Goal: Check status: Check status

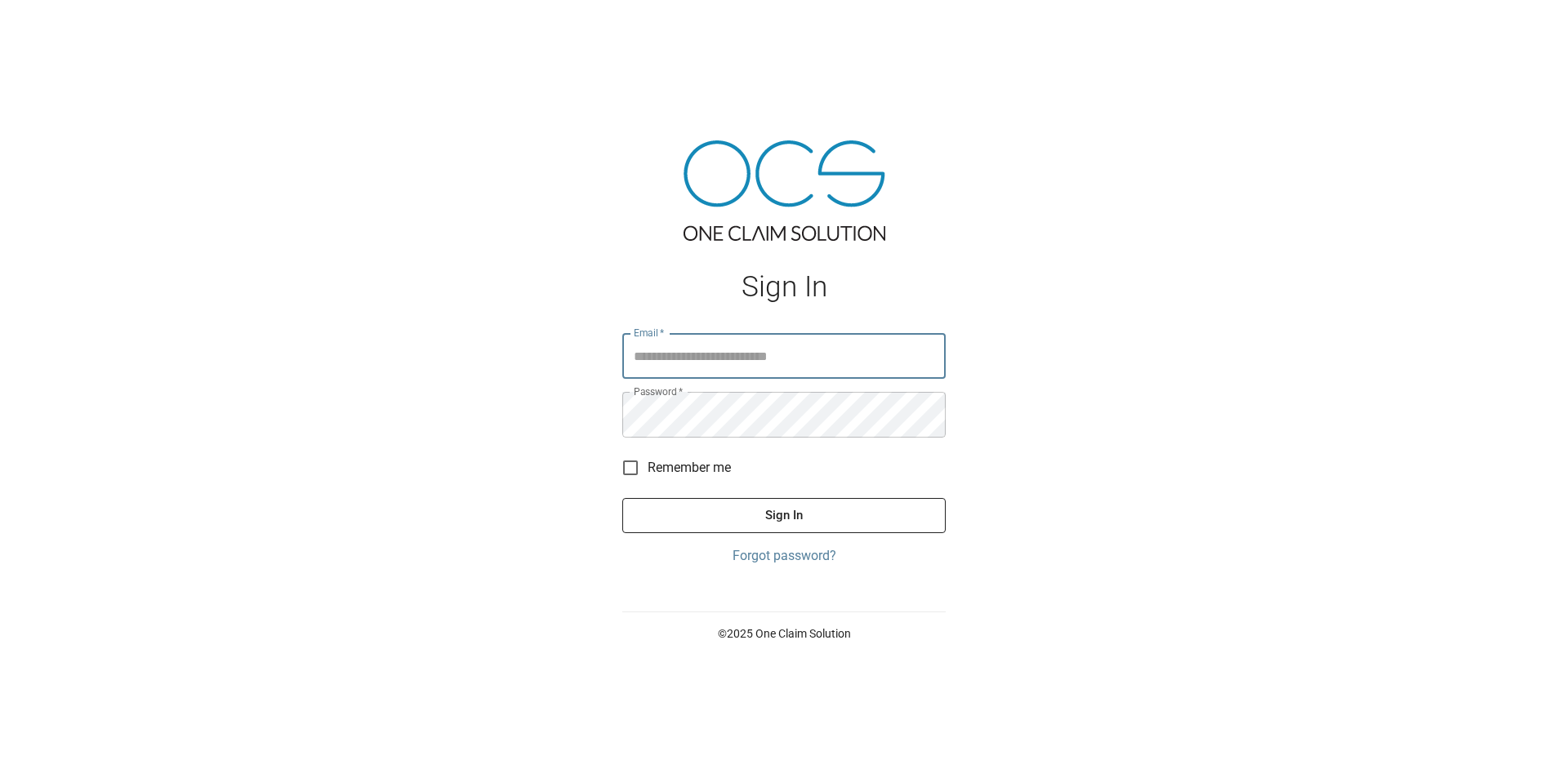
type input "**********"
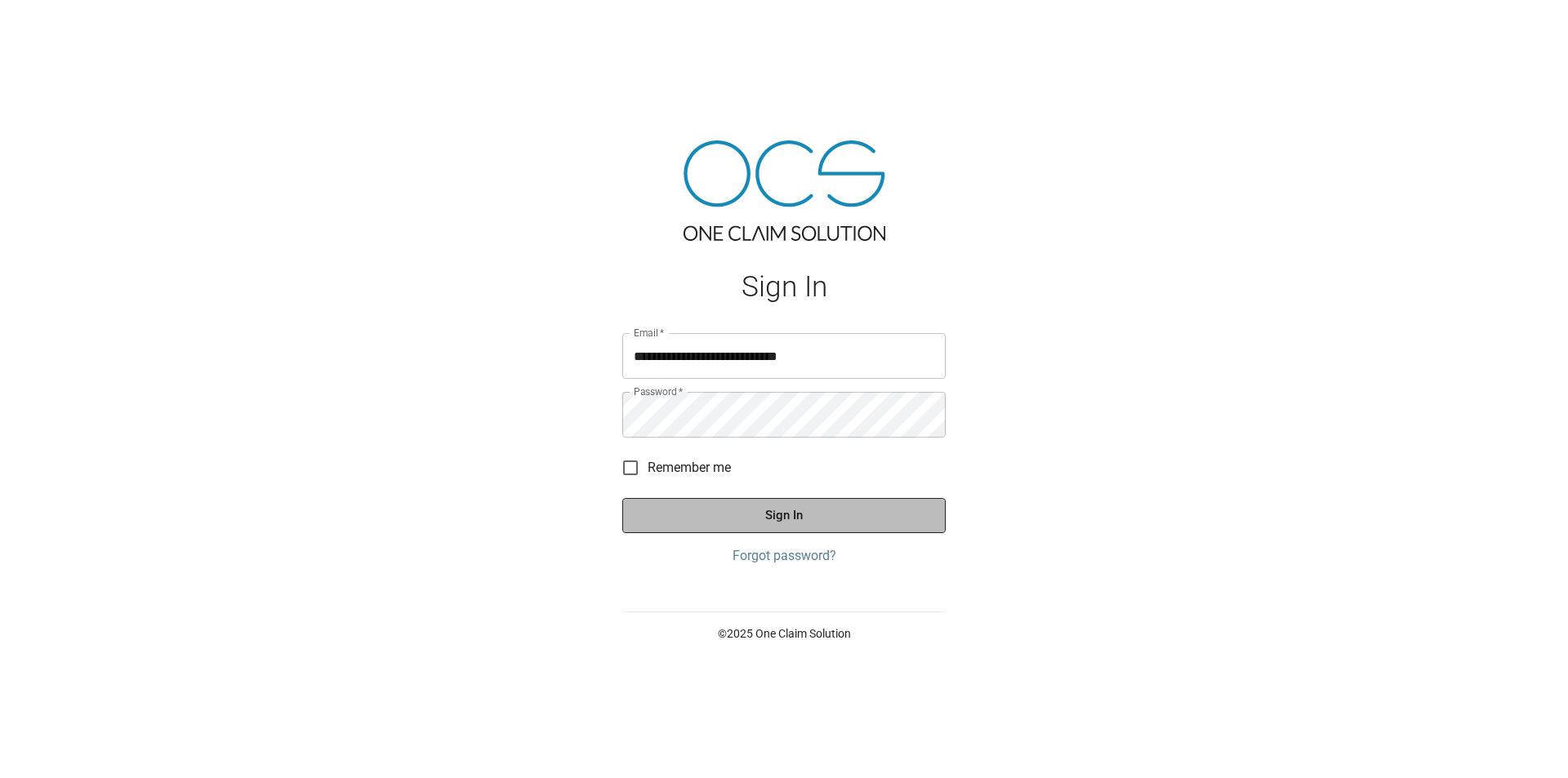
drag, startPoint x: 816, startPoint y: 499, endPoint x: 807, endPoint y: 511, distance: 15.0
click at [814, 504] on button "Sign In" at bounding box center [784, 515] width 323 height 34
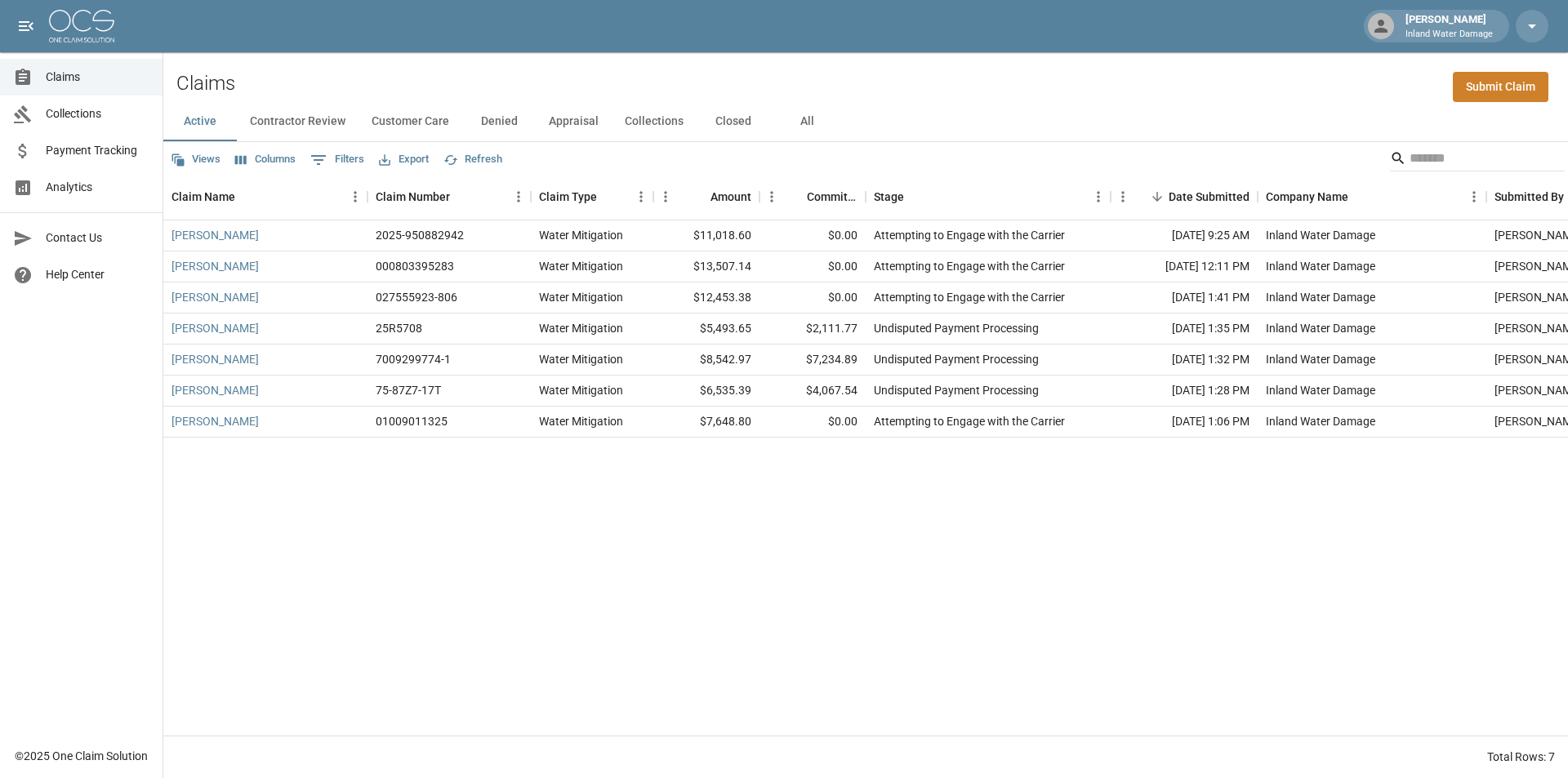
click at [564, 116] on button "Appraisal" at bounding box center [574, 121] width 76 height 39
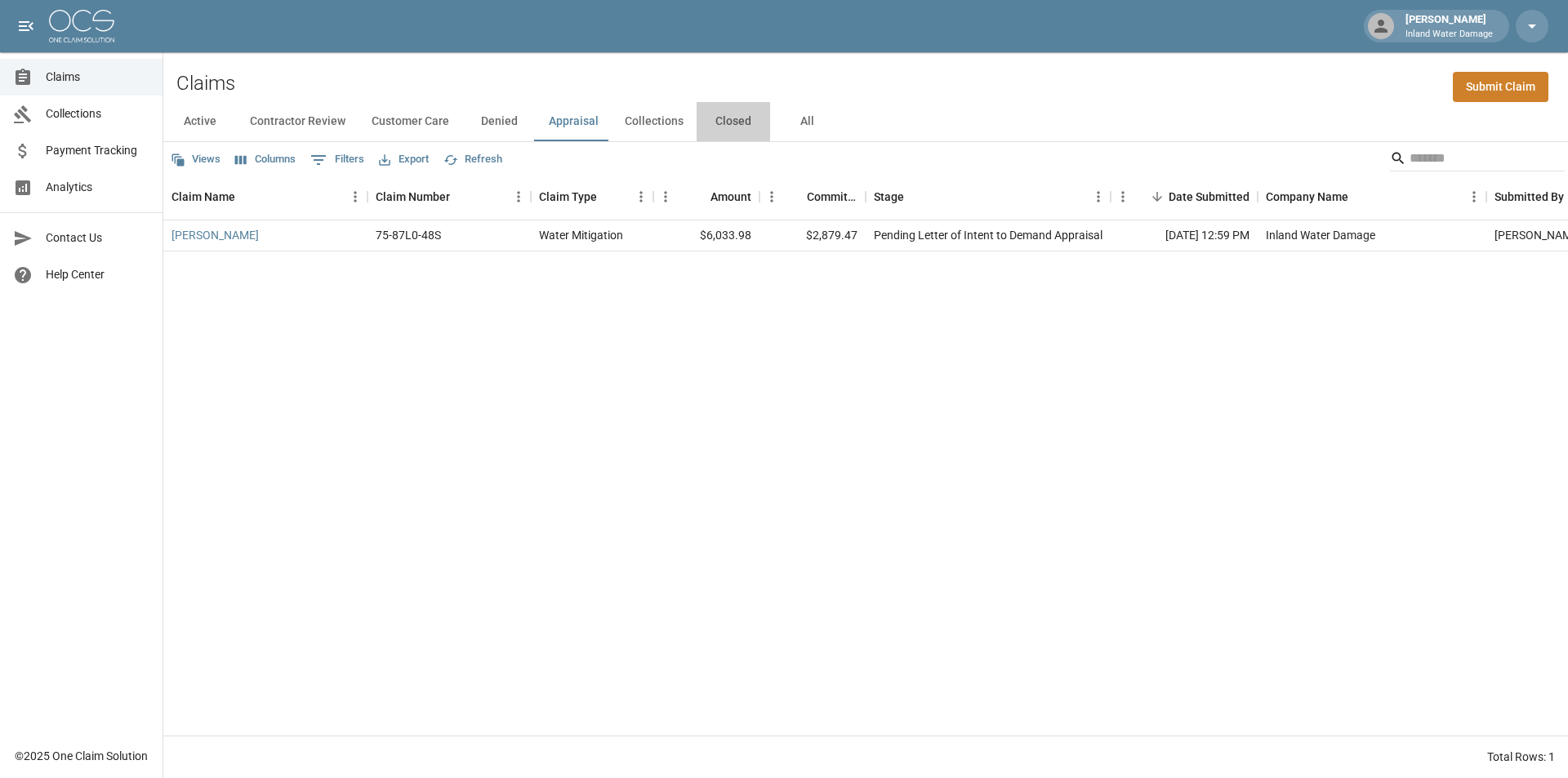
click at [713, 120] on button "Closed" at bounding box center [733, 121] width 73 height 39
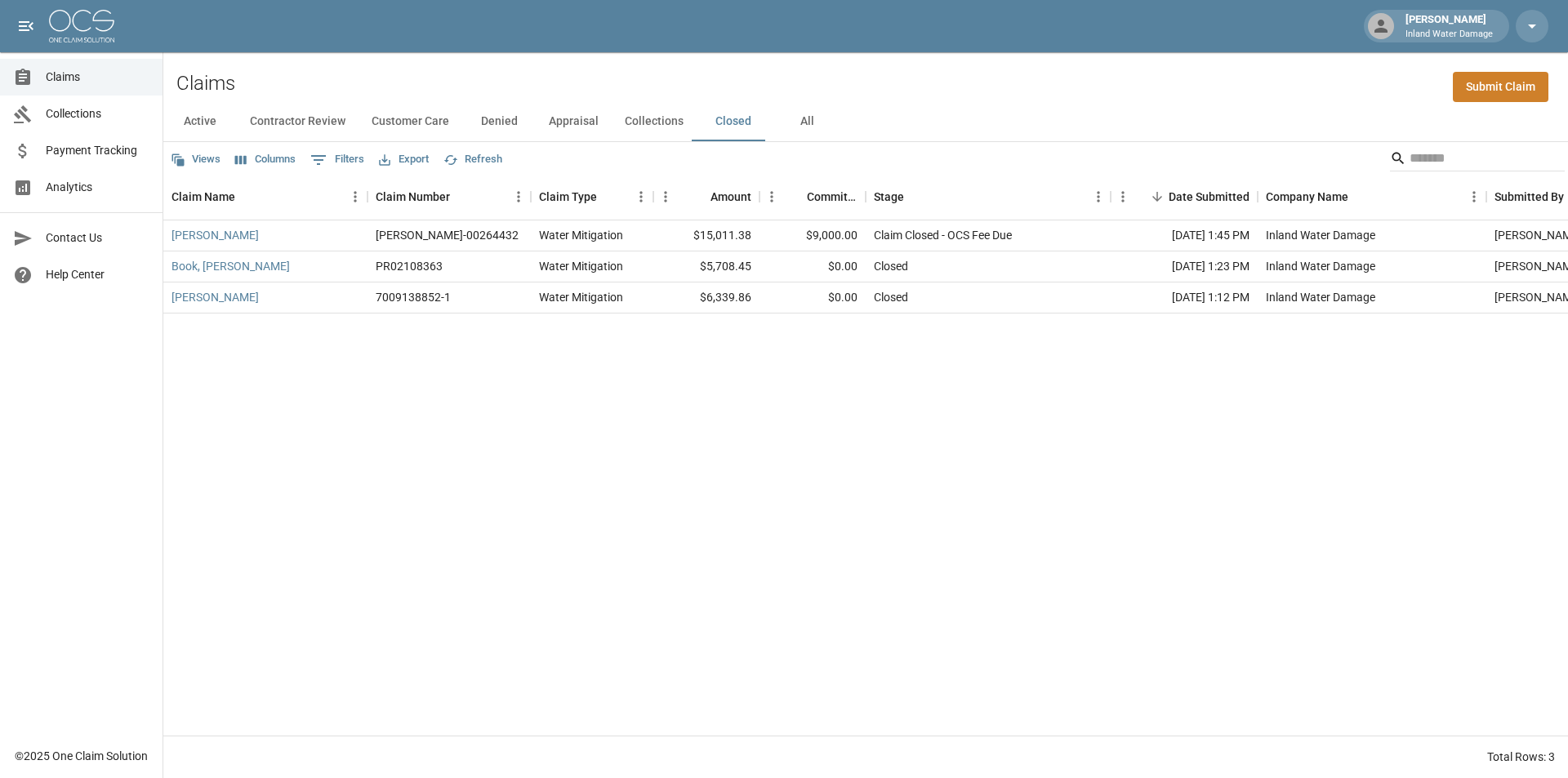
click at [665, 130] on button "Collections" at bounding box center [653, 121] width 85 height 39
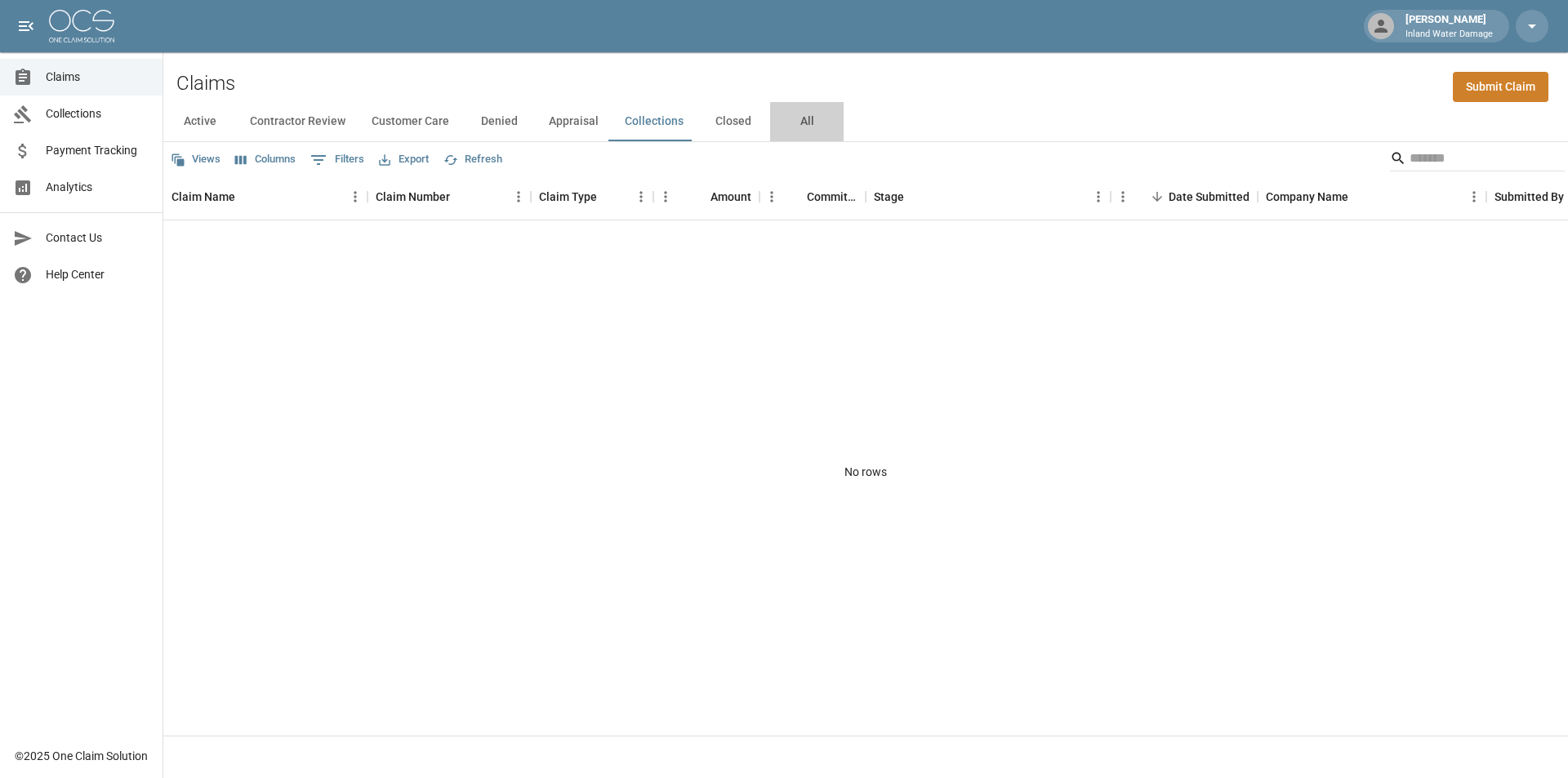
click at [802, 123] on button "All" at bounding box center [807, 121] width 73 height 39
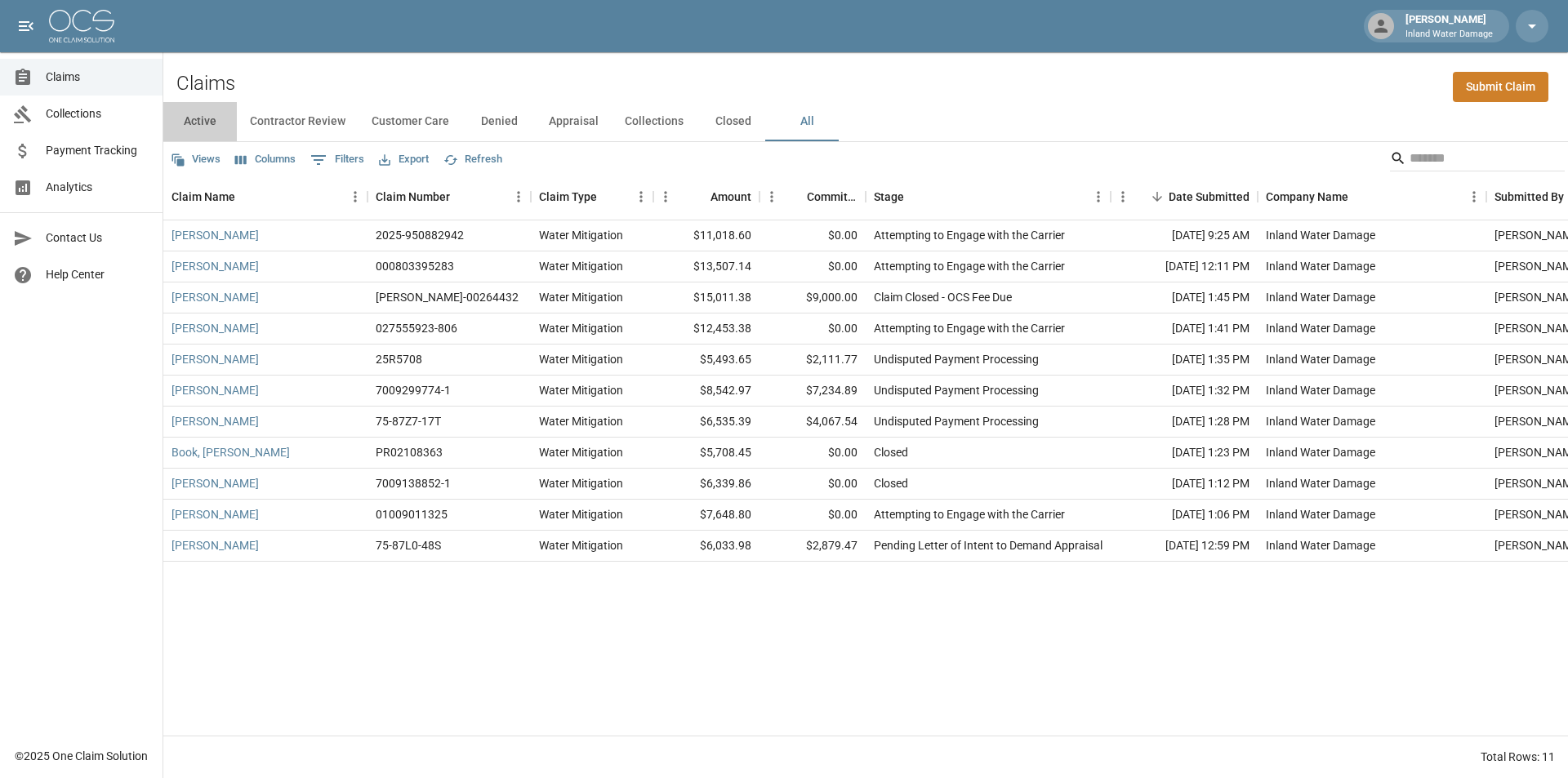
click at [198, 116] on button "Active" at bounding box center [199, 121] width 73 height 39
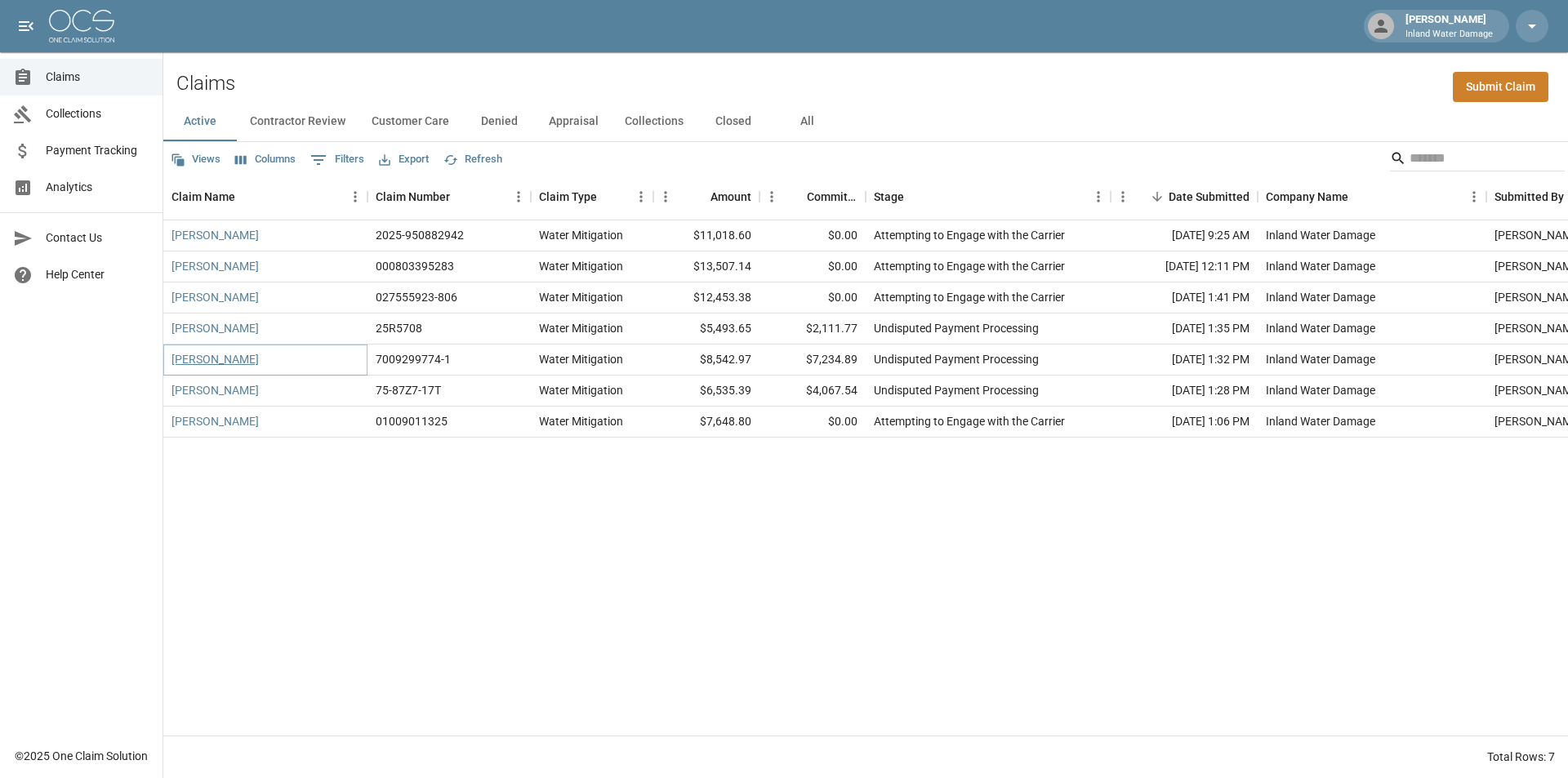
click at [202, 361] on link "[PERSON_NAME]" at bounding box center [216, 358] width 88 height 16
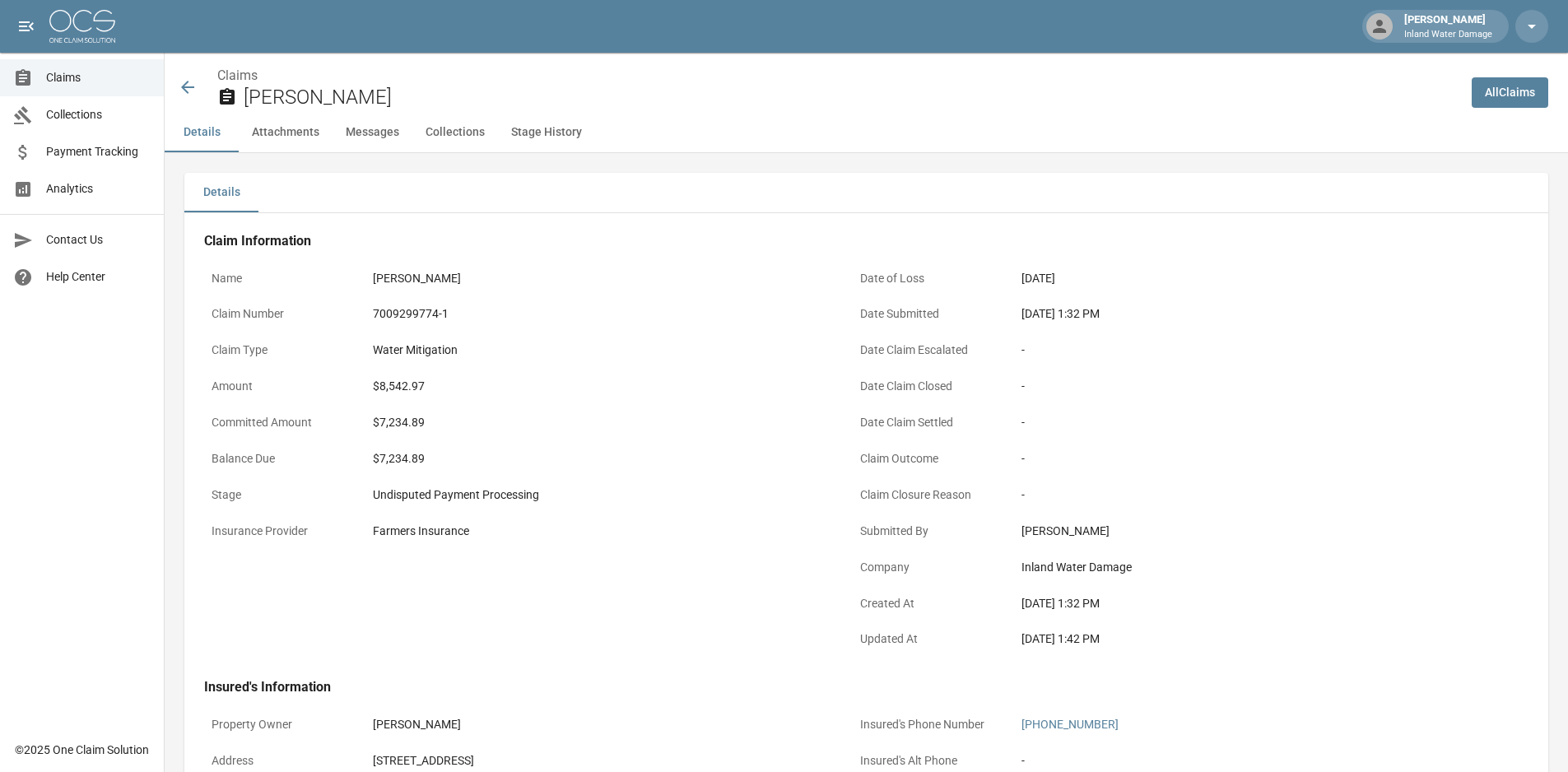
click at [181, 93] on icon at bounding box center [187, 87] width 20 height 20
